Goal: Task Accomplishment & Management: Use online tool/utility

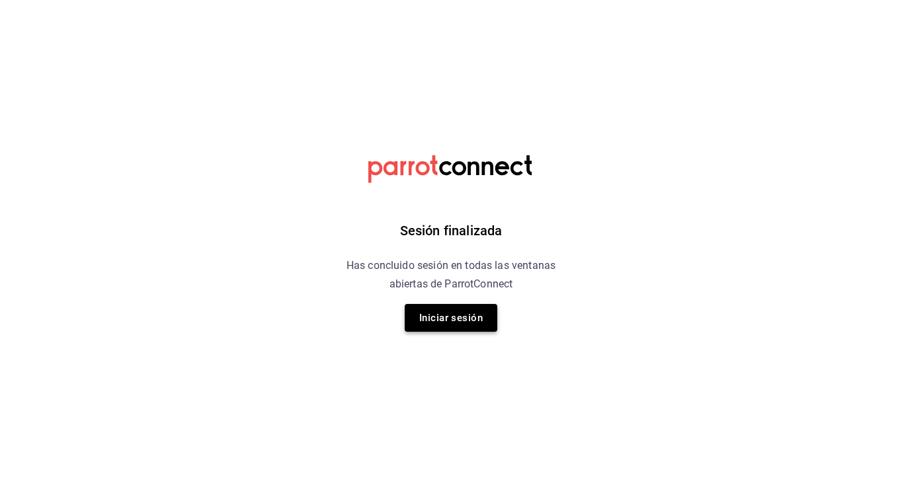
click at [422, 319] on button "Iniciar sesión" at bounding box center [451, 318] width 93 height 28
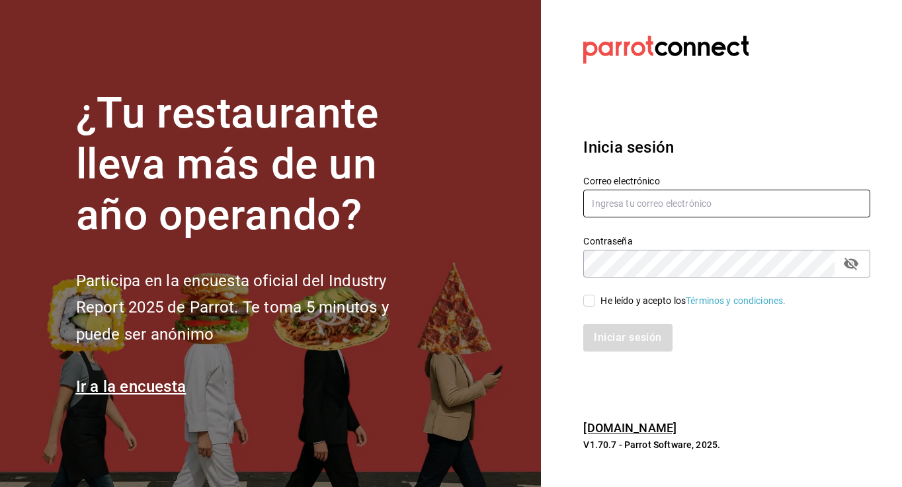
type input "cristel.quevedo@grupocosteno.com"
click at [586, 301] on input "He leído y acepto los Términos y condiciones." at bounding box center [589, 301] width 12 height 12
checkbox input "true"
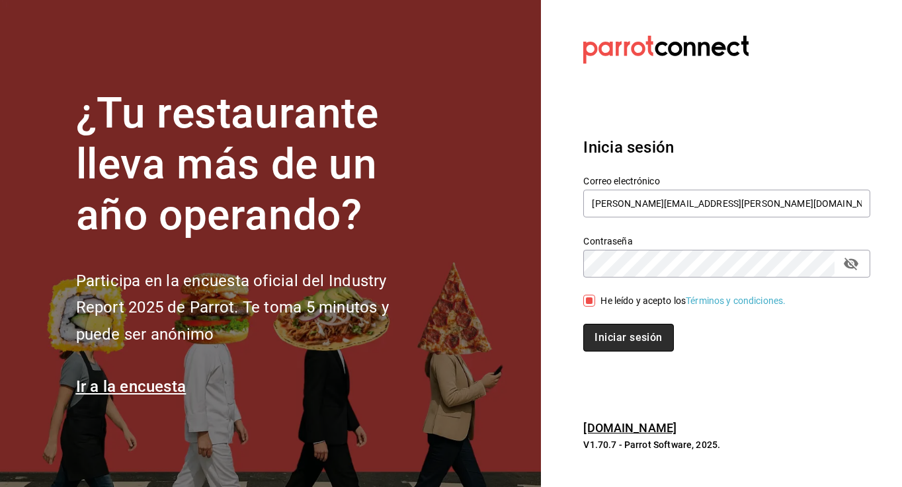
click at [624, 342] on button "Iniciar sesión" at bounding box center [628, 338] width 90 height 28
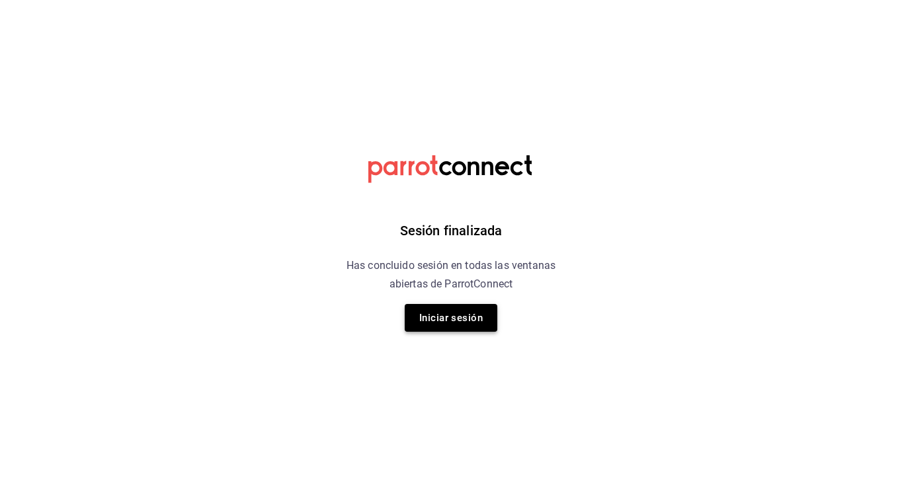
click at [463, 321] on button "Iniciar sesión" at bounding box center [451, 318] width 93 height 28
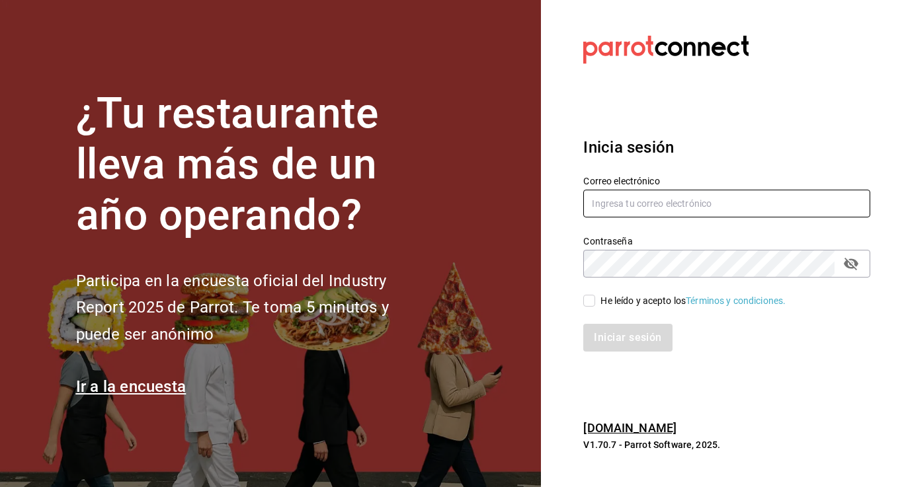
type input "[PERSON_NAME][EMAIL_ADDRESS][PERSON_NAME][DOMAIN_NAME]"
click at [592, 299] on input "He leído y acepto los Términos y condiciones." at bounding box center [589, 301] width 12 height 12
checkbox input "true"
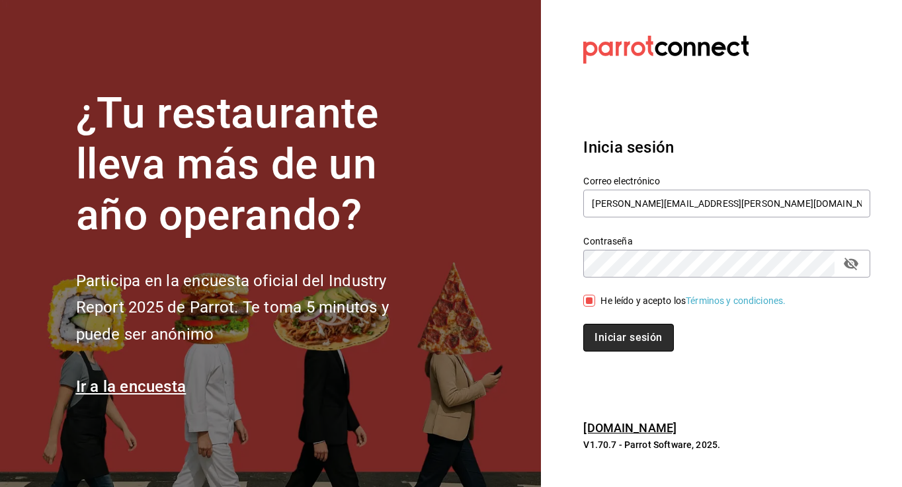
click at [606, 340] on button "Iniciar sesión" at bounding box center [628, 338] width 90 height 28
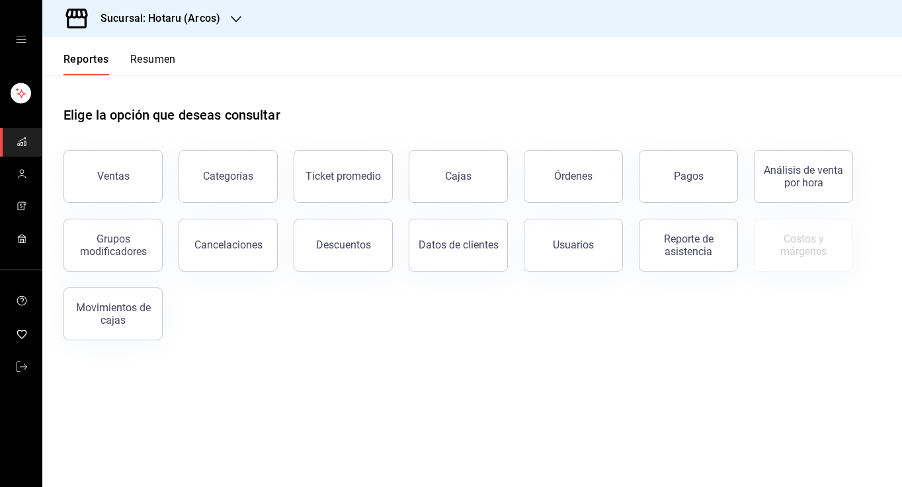
click at [229, 19] on div "Sucursal: Hotaru (Arcos)" at bounding box center [150, 18] width 194 height 37
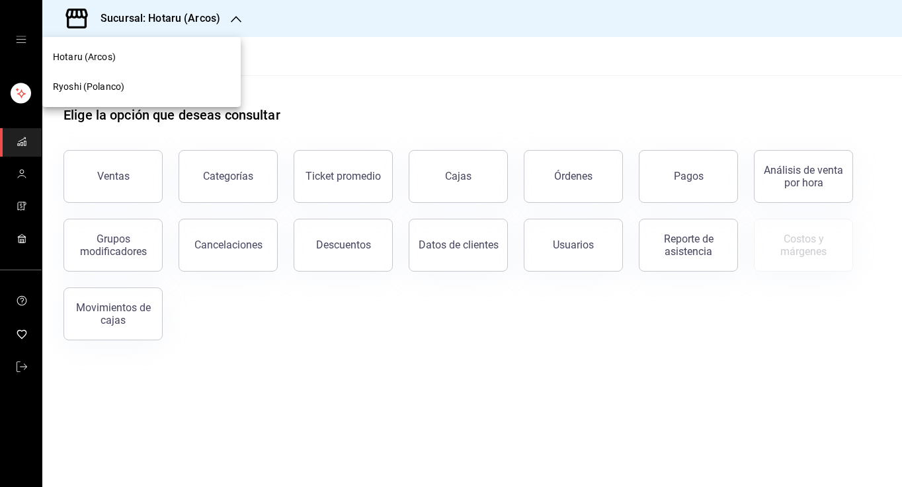
click at [200, 83] on div "Ryoshi (Polanco)" at bounding box center [141, 87] width 177 height 14
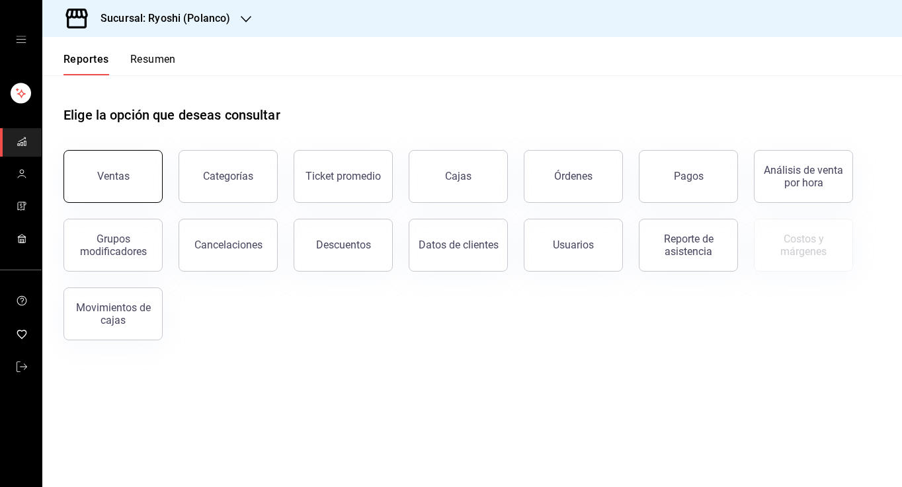
click at [111, 176] on div "Ventas" at bounding box center [113, 176] width 32 height 13
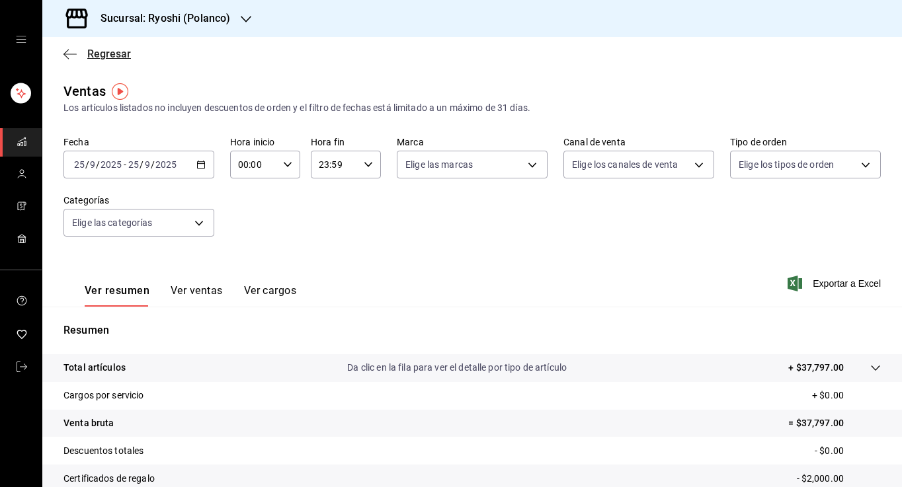
click at [71, 50] on icon "button" at bounding box center [69, 54] width 13 height 12
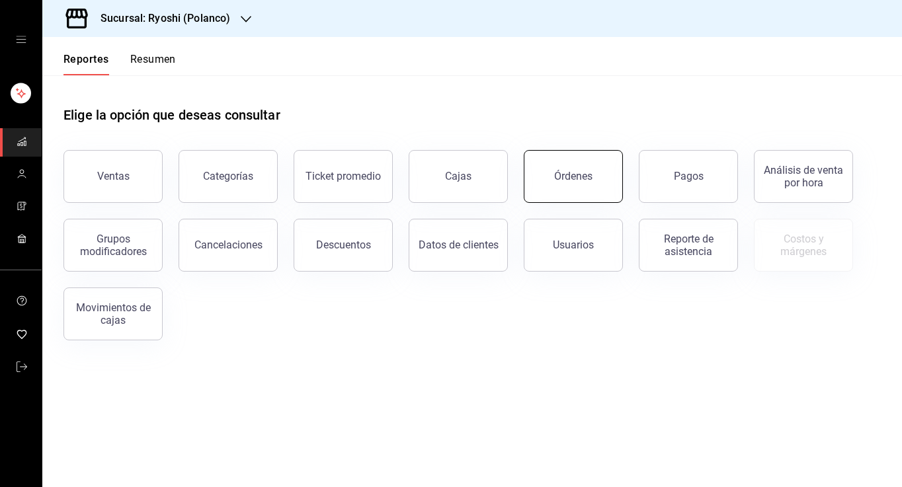
click at [573, 174] on div "Órdenes" at bounding box center [573, 176] width 38 height 13
